Goal: Task Accomplishment & Management: Manage account settings

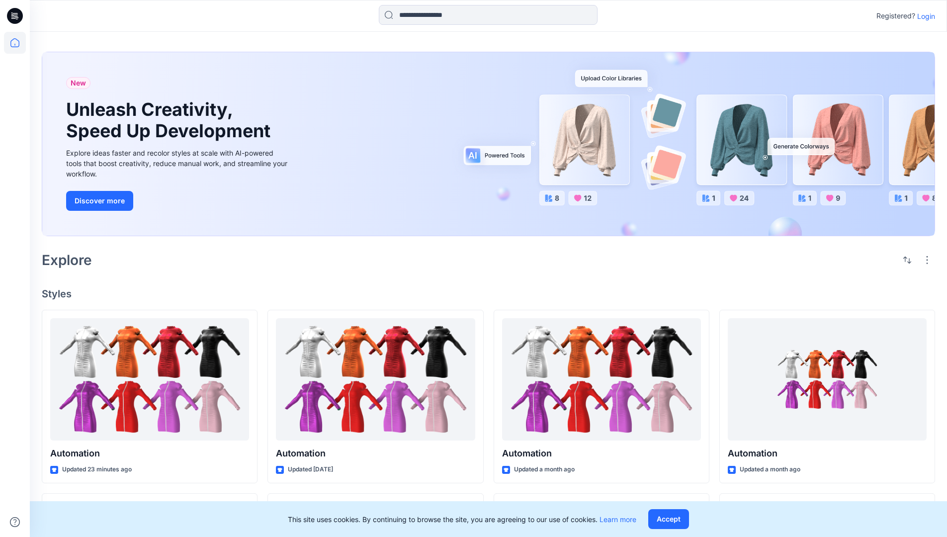
click at [924, 16] on p "Login" at bounding box center [926, 16] width 18 height 10
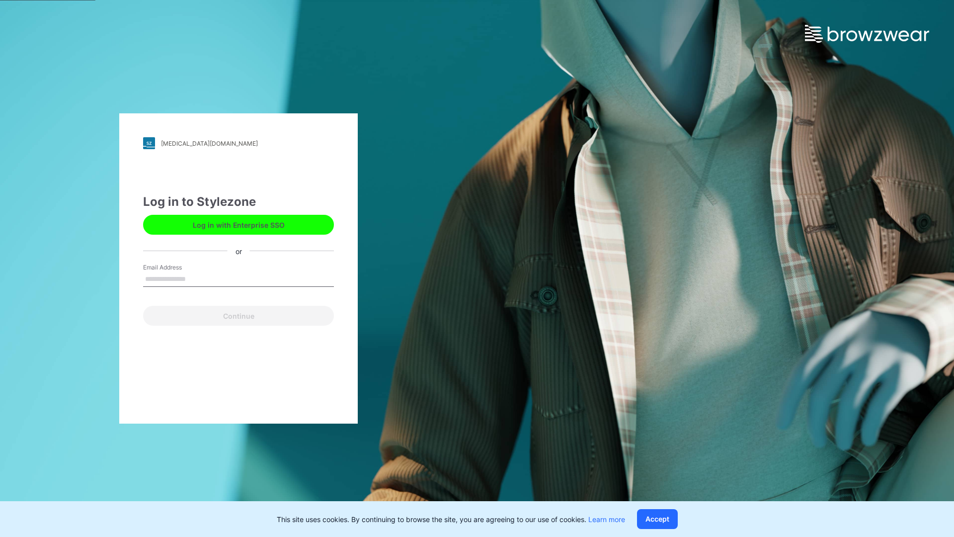
click at [196, 278] on input "Email Address" at bounding box center [238, 279] width 191 height 15
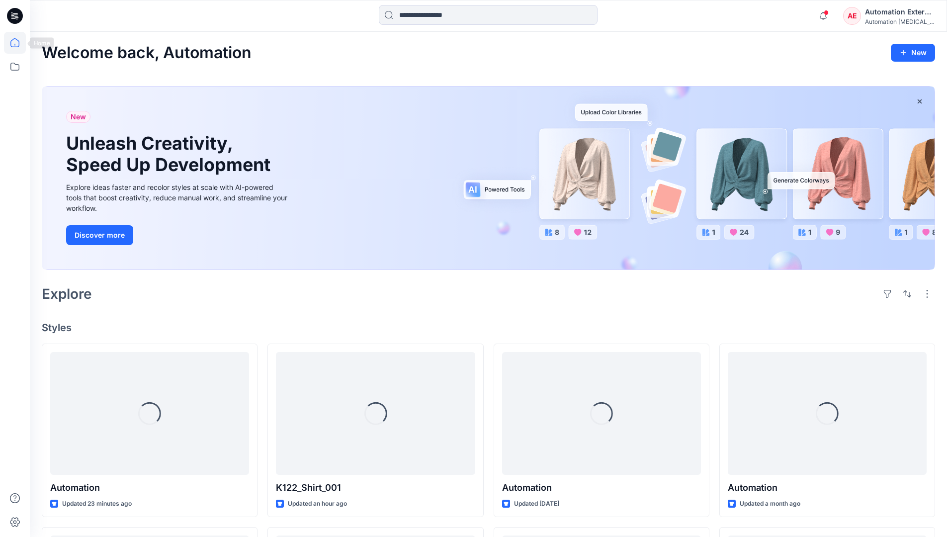
click at [19, 43] on icon at bounding box center [14, 42] width 9 height 9
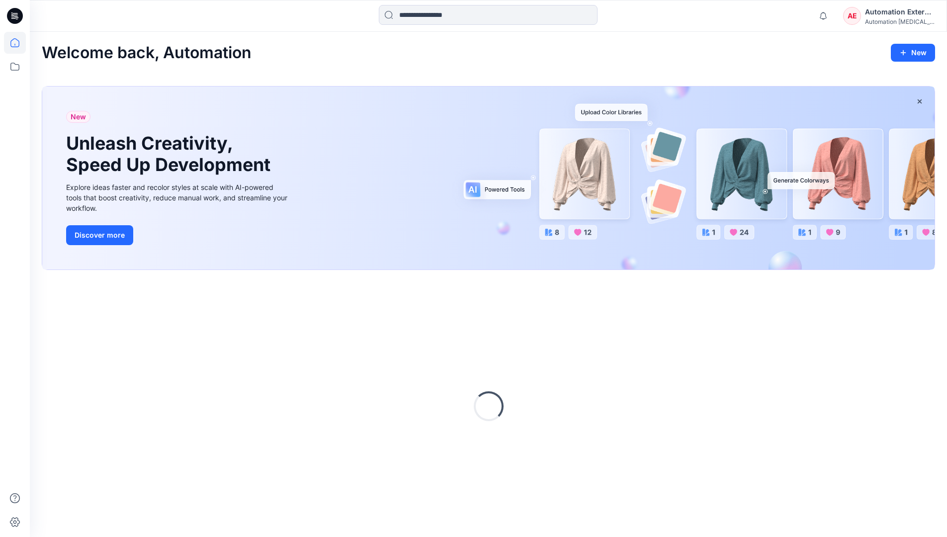
click at [862, 19] on div "AE Automation External Automation [MEDICAL_DATA]..." at bounding box center [888, 16] width 91 height 20
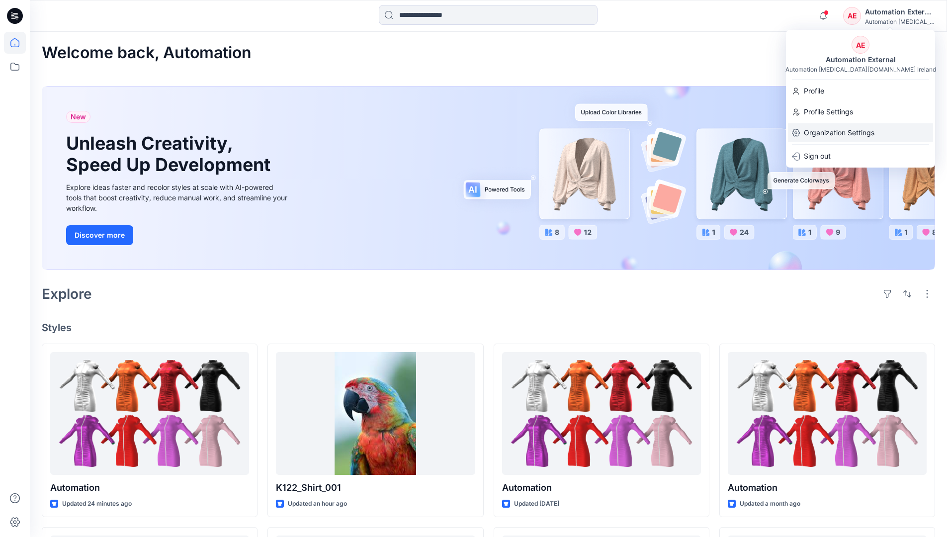
click at [837, 131] on p "Organization Settings" at bounding box center [839, 132] width 71 height 19
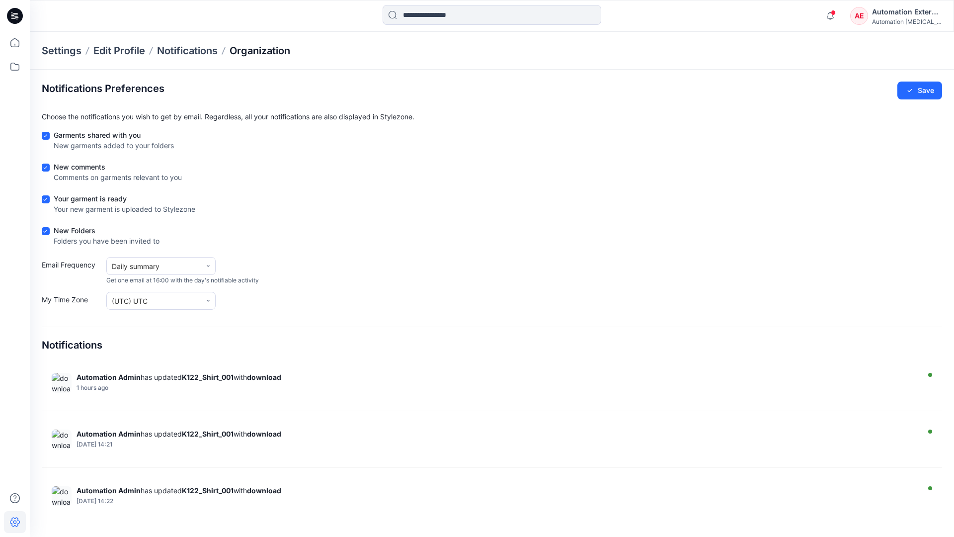
click at [261, 49] on p "Organization" at bounding box center [260, 51] width 61 height 14
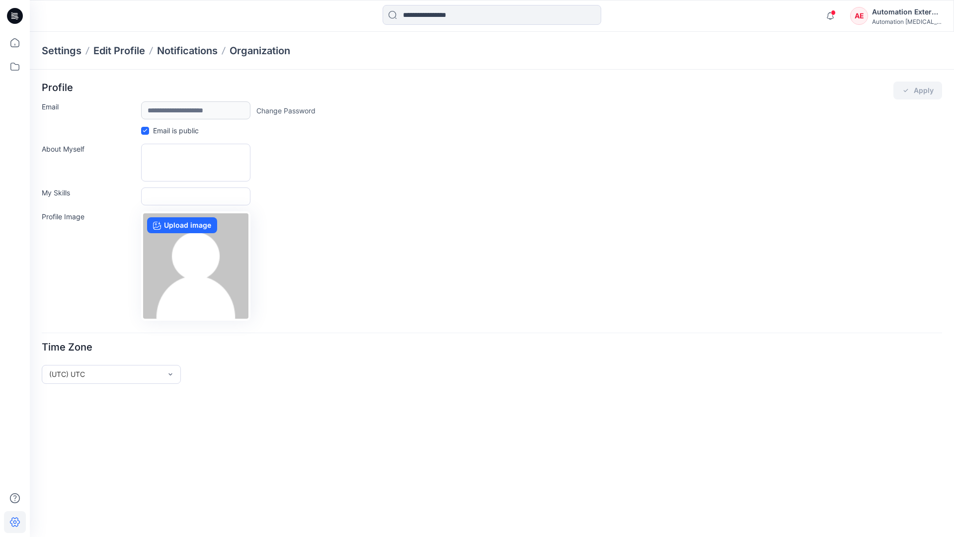
click at [908, 15] on div "Automation External" at bounding box center [907, 12] width 70 height 12
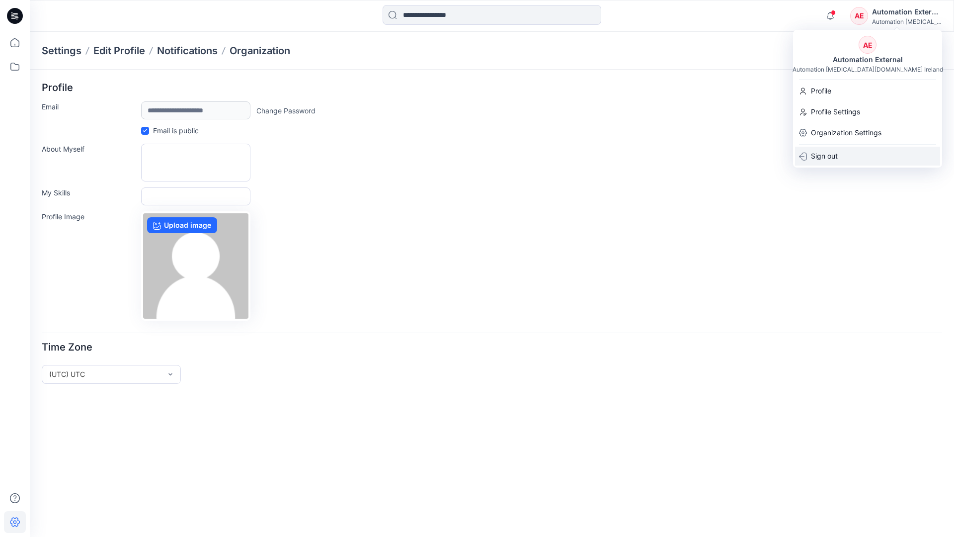
click at [844, 155] on div "Sign out" at bounding box center [867, 156] width 145 height 19
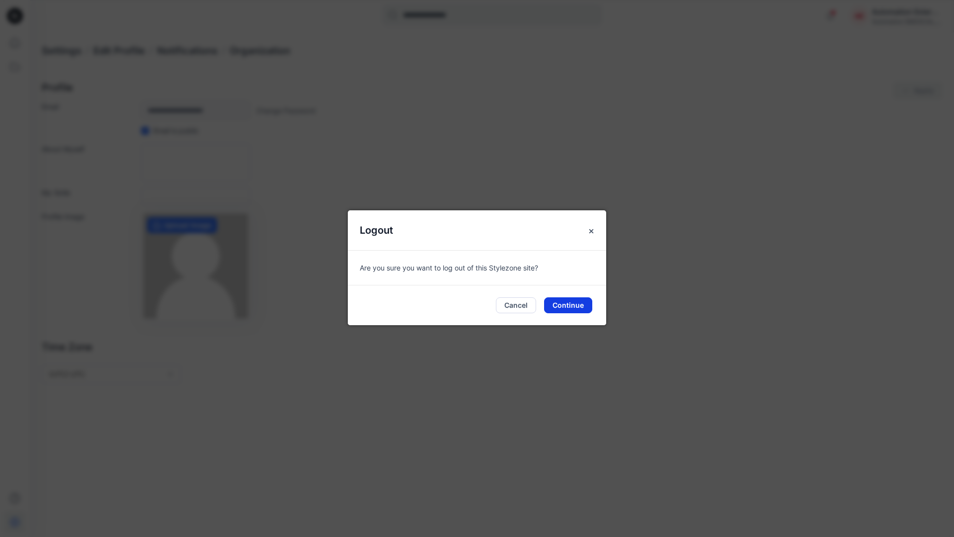
click at [575, 301] on button "Continue" at bounding box center [568, 305] width 48 height 16
